Goal: Transaction & Acquisition: Purchase product/service

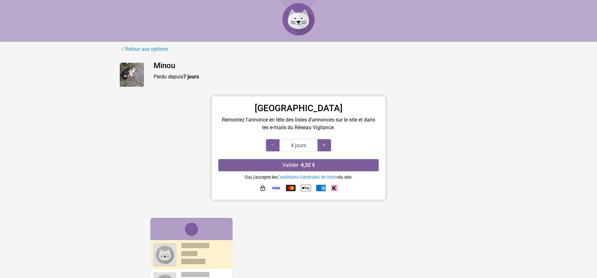
click at [324, 145] on icon at bounding box center [324, 145] width 5 height 6
click at [325, 145] on icon at bounding box center [324, 145] width 5 height 6
drag, startPoint x: 0, startPoint y: 0, endPoint x: 272, endPoint y: 144, distance: 307.4
click at [272, 144] on icon at bounding box center [272, 145] width 5 height 6
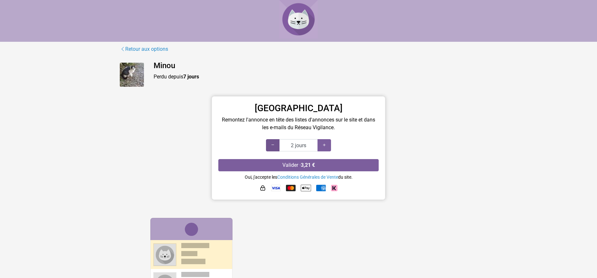
click at [272, 144] on icon at bounding box center [272, 145] width 5 height 6
drag, startPoint x: 272, startPoint y: 144, endPoint x: 323, endPoint y: 143, distance: 51.5
click at [323, 143] on icon at bounding box center [324, 145] width 5 height 6
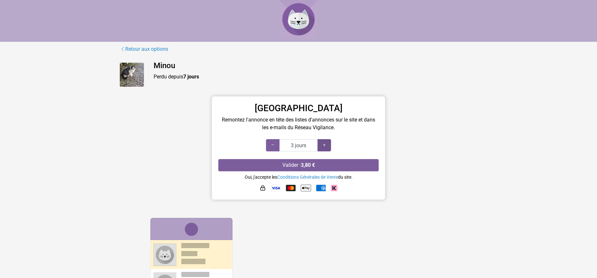
type input "4 jours"
click at [323, 143] on icon at bounding box center [324, 145] width 5 height 6
click at [303, 176] on link "Conditions Générales de Vente" at bounding box center [307, 177] width 61 height 5
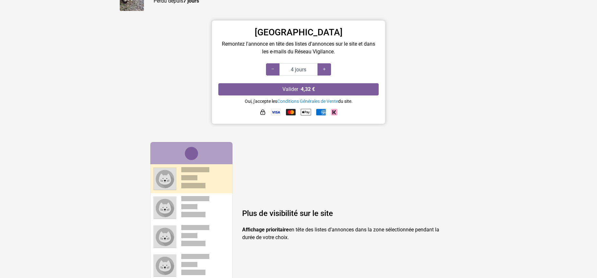
scroll to position [78, 0]
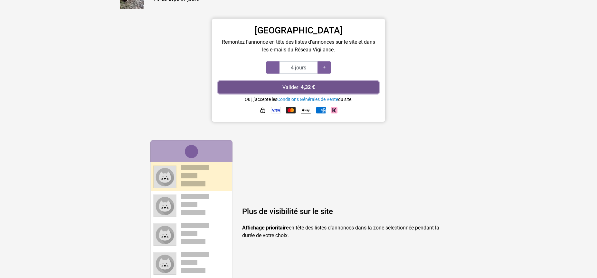
click at [303, 86] on strong "4,32 €" at bounding box center [308, 87] width 14 height 6
